Goal: Task Accomplishment & Management: Complete application form

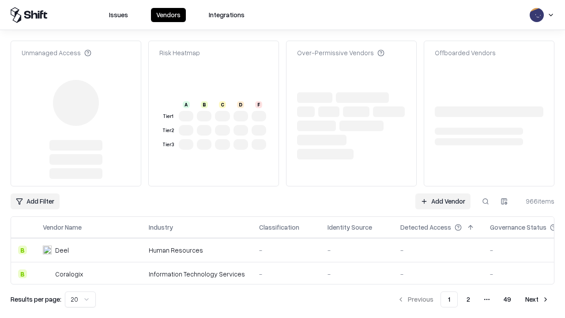
click at [443, 193] on link "Add Vendor" at bounding box center [443, 201] width 55 height 16
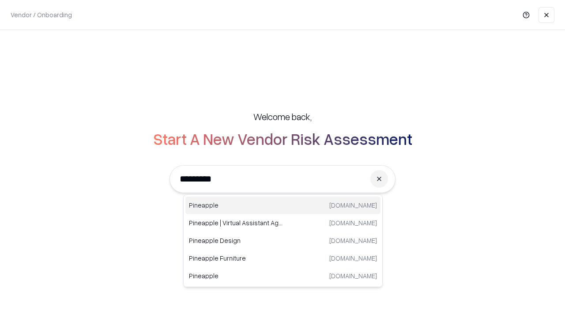
click at [283, 205] on div "Pineapple pineappleenergy.com" at bounding box center [283, 206] width 195 height 18
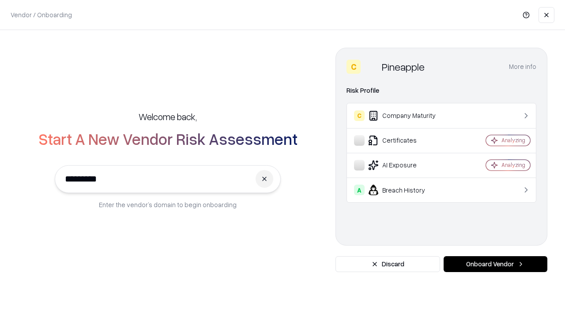
type input "*********"
click at [496, 264] on button "Onboard Vendor" at bounding box center [496, 264] width 104 height 16
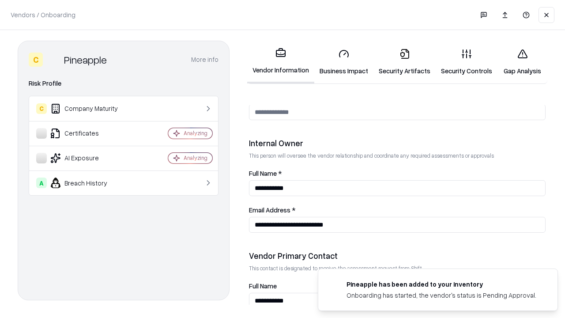
scroll to position [458, 0]
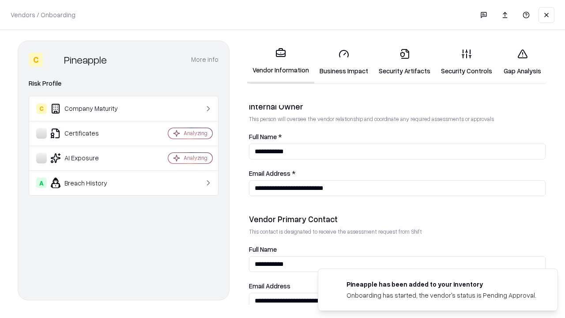
click at [344, 62] on link "Business Impact" at bounding box center [343, 62] width 59 height 41
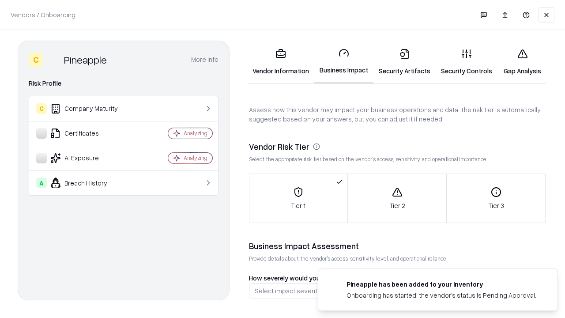
click at [405, 62] on link "Security Artifacts" at bounding box center [405, 62] width 62 height 41
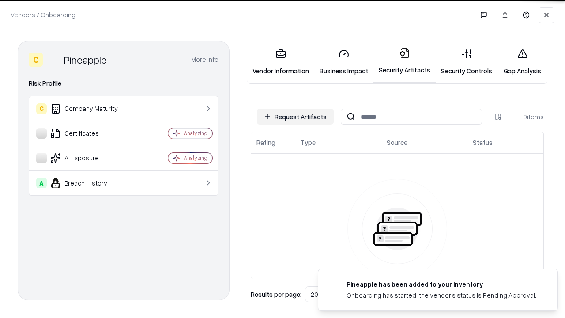
click at [295, 117] on button "Request Artifacts" at bounding box center [295, 117] width 77 height 16
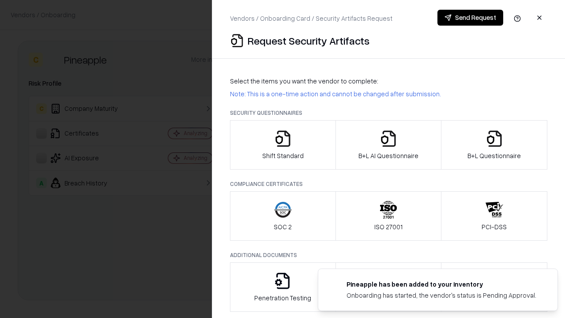
click at [283, 145] on icon "button" at bounding box center [283, 139] width 18 height 18
click at [470, 18] on button "Send Request" at bounding box center [471, 18] width 66 height 16
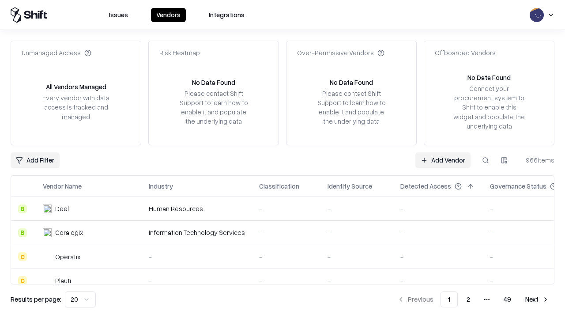
click at [486, 160] on button at bounding box center [486, 160] width 16 height 16
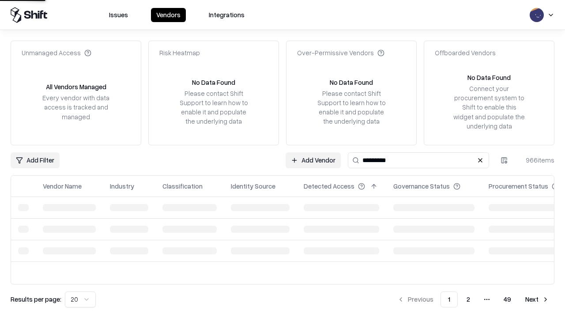
type input "*********"
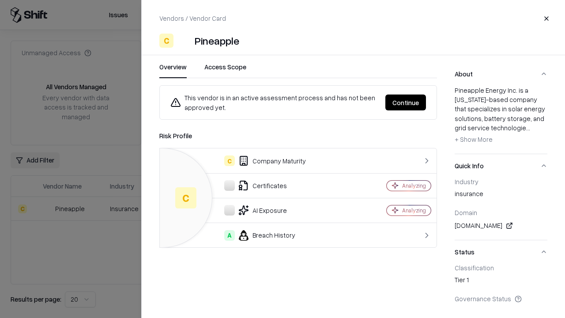
click at [406, 102] on button "Continue" at bounding box center [406, 103] width 41 height 16
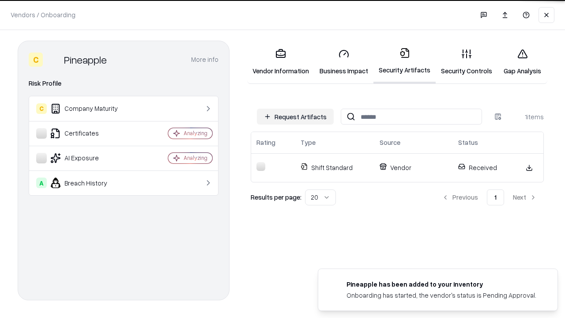
click at [467, 62] on link "Security Controls" at bounding box center [467, 62] width 62 height 41
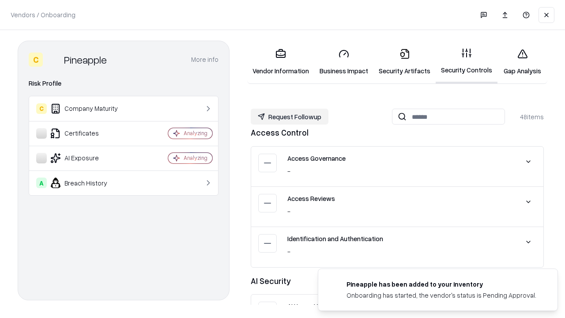
click at [290, 117] on button "Request Followup" at bounding box center [290, 117] width 78 height 16
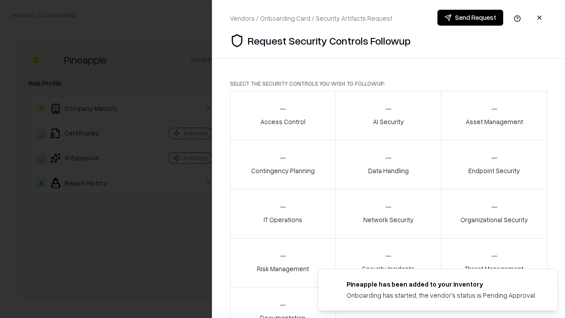
click at [283, 116] on div "Access Control" at bounding box center [283, 116] width 45 height 22
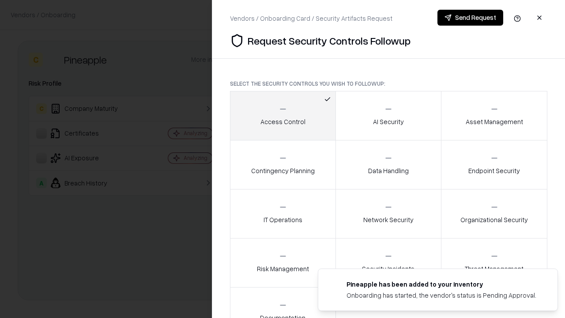
click at [470, 18] on button "Send Request" at bounding box center [471, 18] width 66 height 16
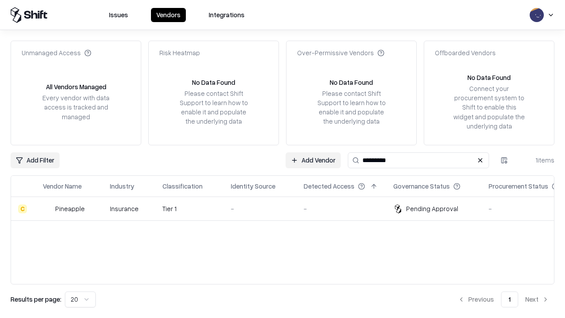
type input "*********"
click at [288, 208] on div "-" at bounding box center [260, 208] width 59 height 9
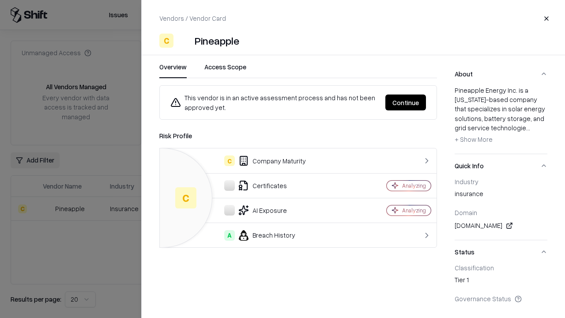
click at [406, 102] on button "Continue" at bounding box center [406, 103] width 41 height 16
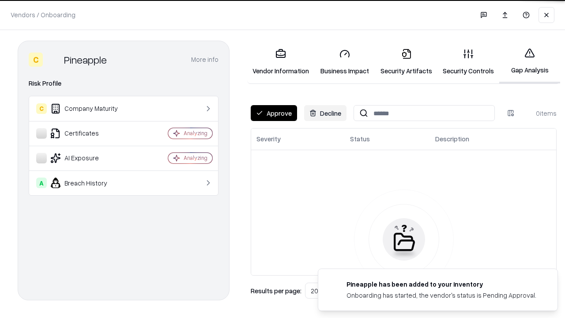
click at [274, 113] on button "Approve" at bounding box center [274, 113] width 46 height 16
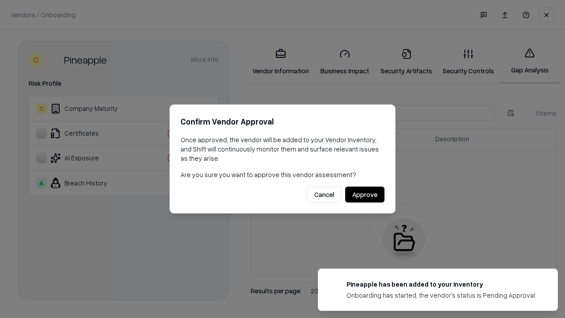
click at [365, 194] on button "Approve" at bounding box center [364, 195] width 39 height 16
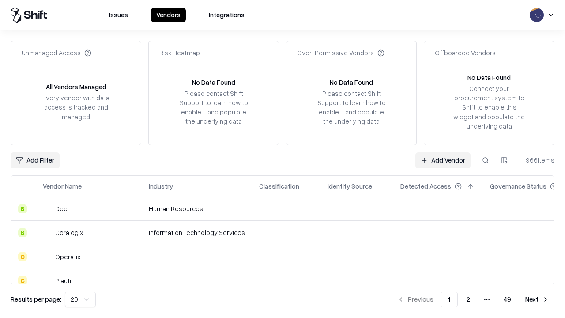
type input "*********"
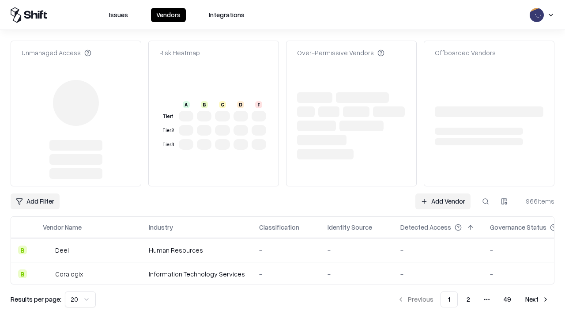
click at [443, 193] on link "Add Vendor" at bounding box center [443, 201] width 55 height 16
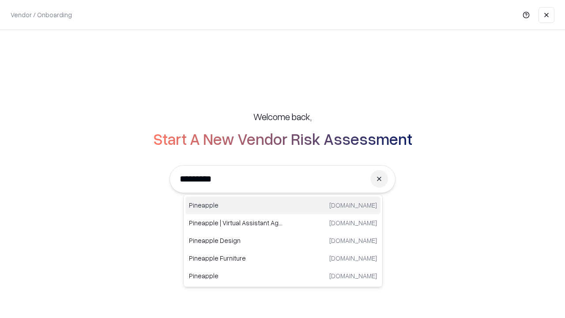
click at [283, 205] on div "Pineapple pineappleenergy.com" at bounding box center [283, 206] width 195 height 18
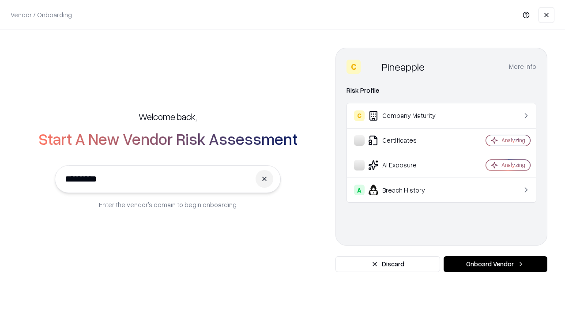
type input "*********"
click at [496, 264] on button "Onboard Vendor" at bounding box center [496, 264] width 104 height 16
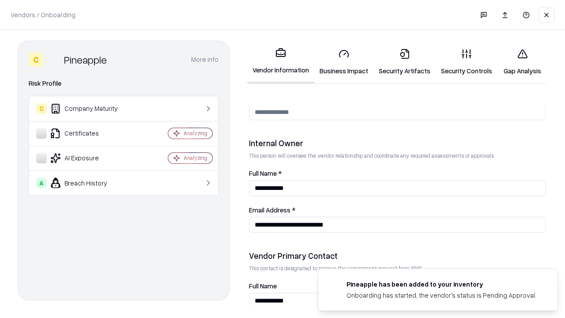
scroll to position [458, 0]
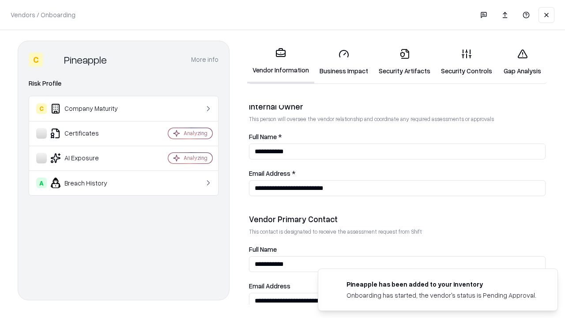
click at [523, 62] on link "Gap Analysis" at bounding box center [523, 62] width 50 height 41
